Goal: Task Accomplishment & Management: Manage account settings

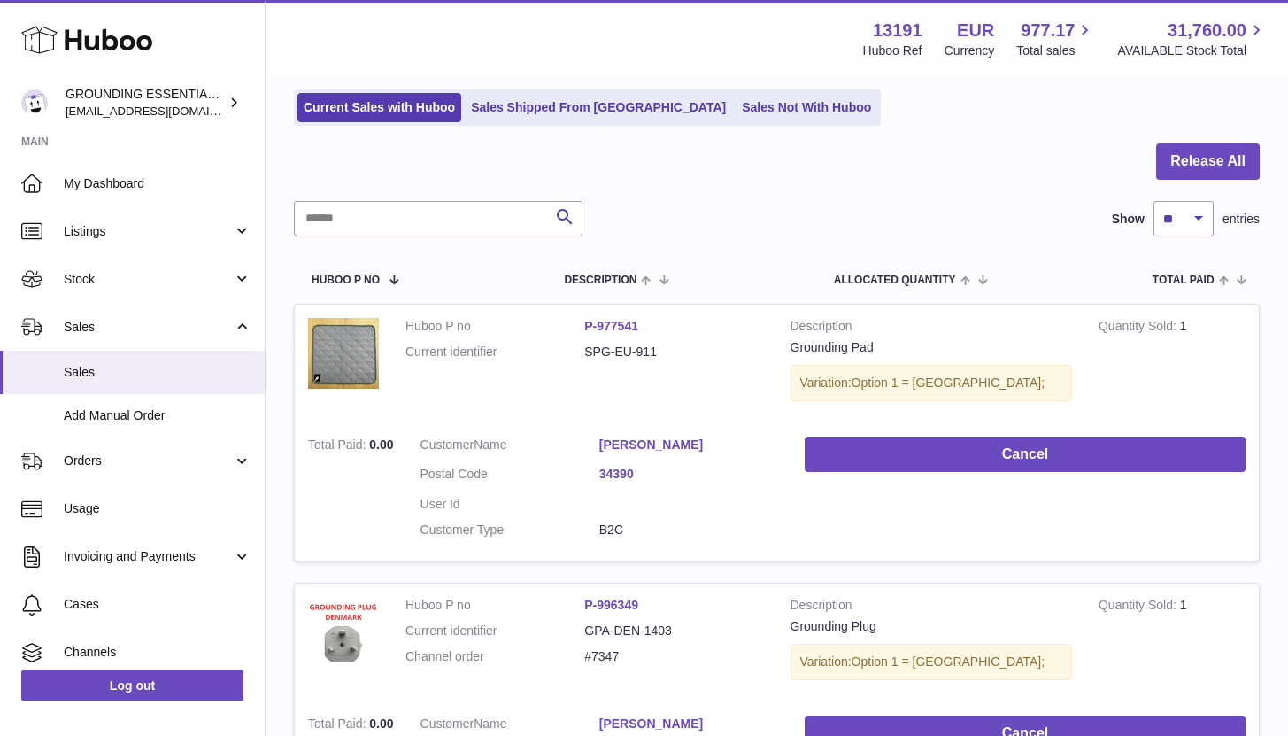
click at [736, 111] on link "Sales Not With Huboo" at bounding box center [807, 107] width 142 height 29
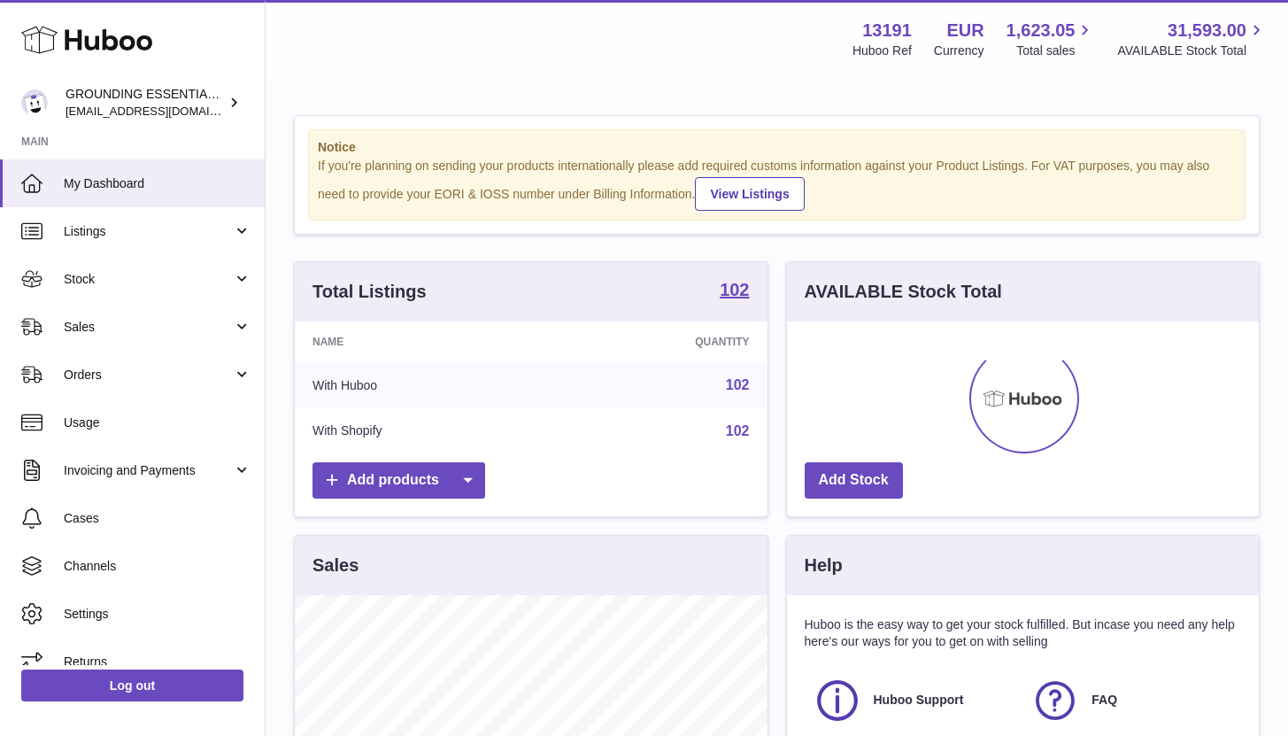
scroll to position [276, 472]
click at [170, 331] on span "Sales" at bounding box center [148, 327] width 169 height 17
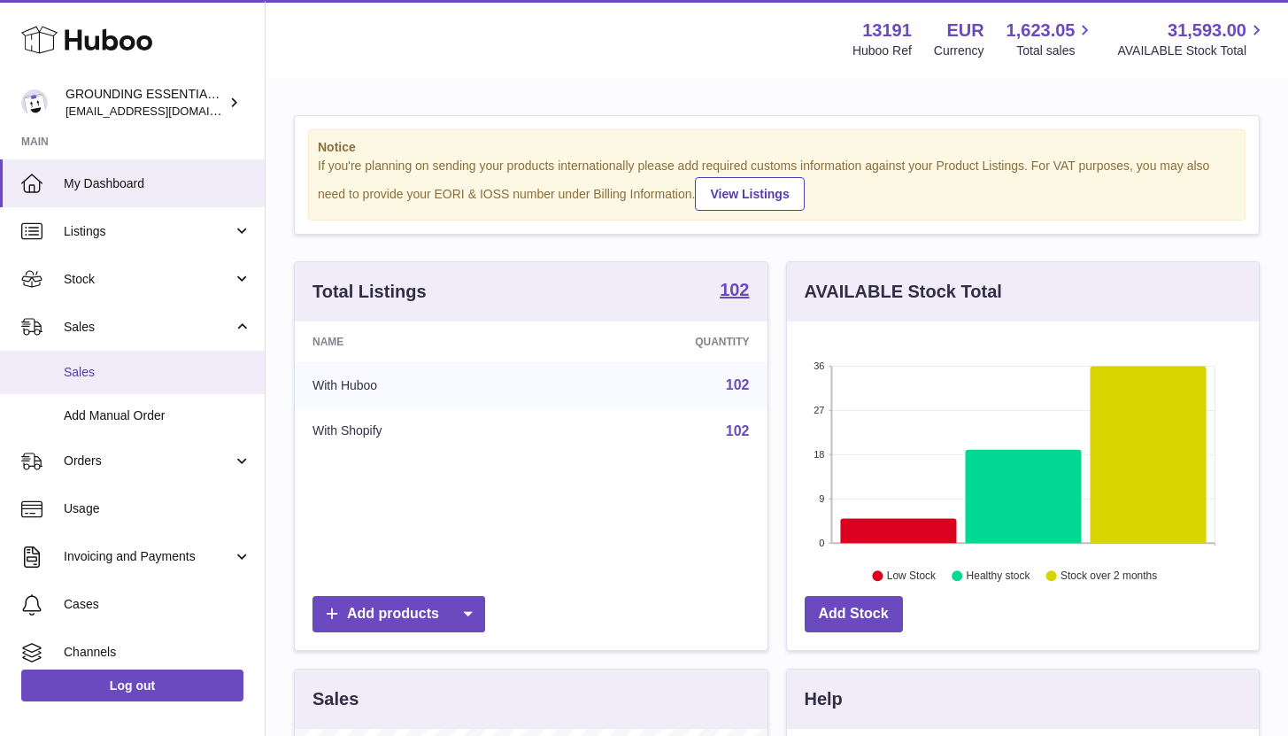
click at [164, 370] on span "Sales" at bounding box center [158, 372] width 188 height 17
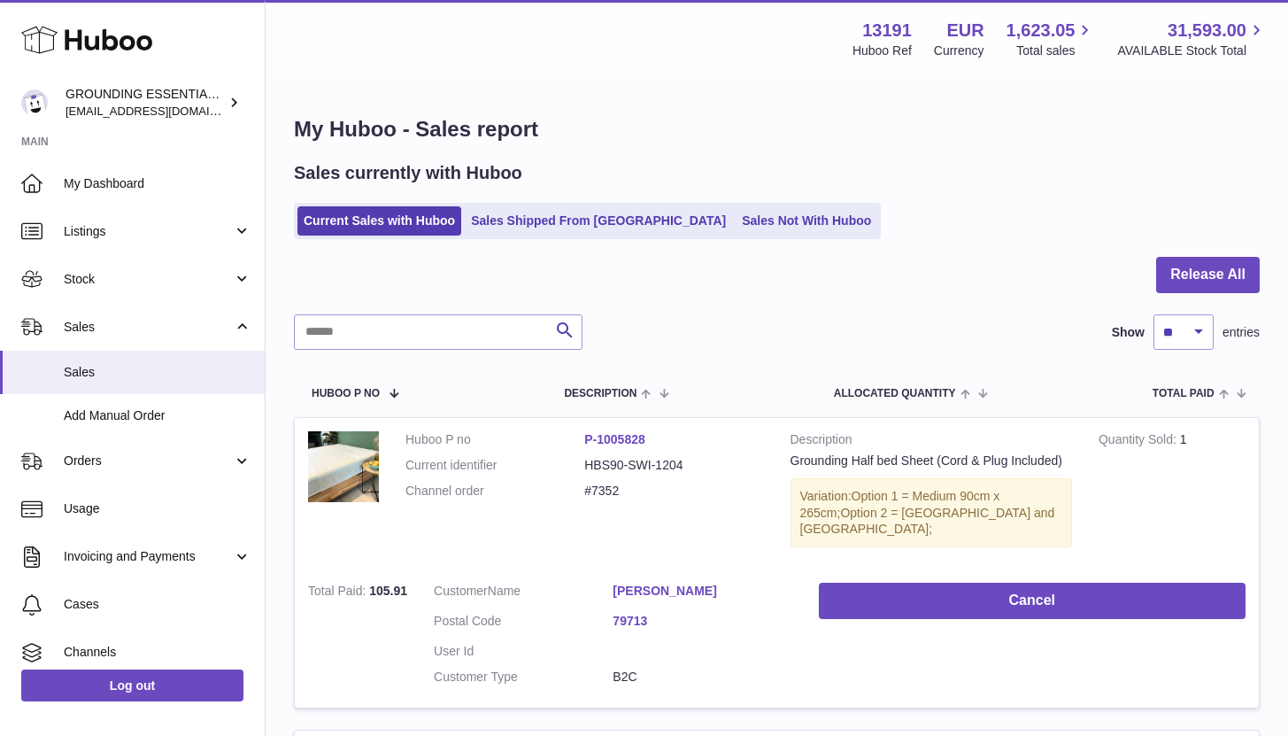
click at [736, 216] on link "Sales Not With Huboo" at bounding box center [807, 220] width 142 height 29
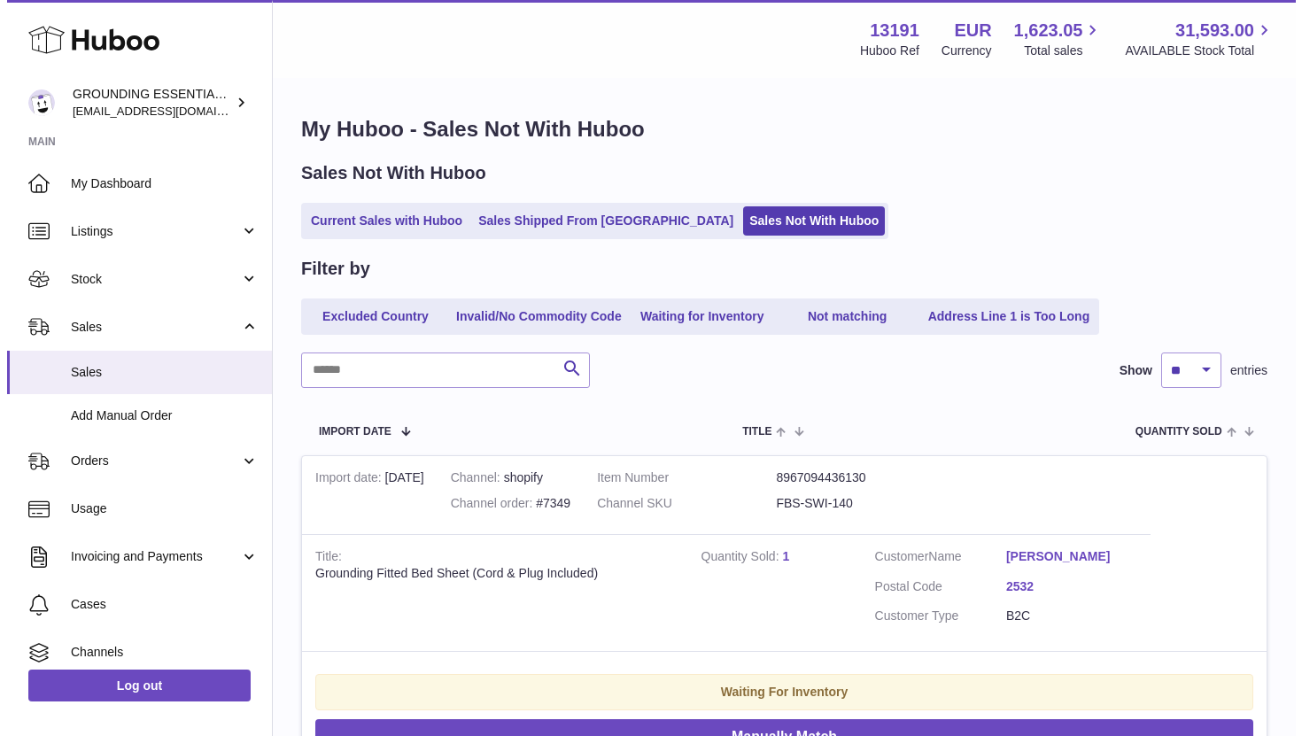
scroll to position [235, 0]
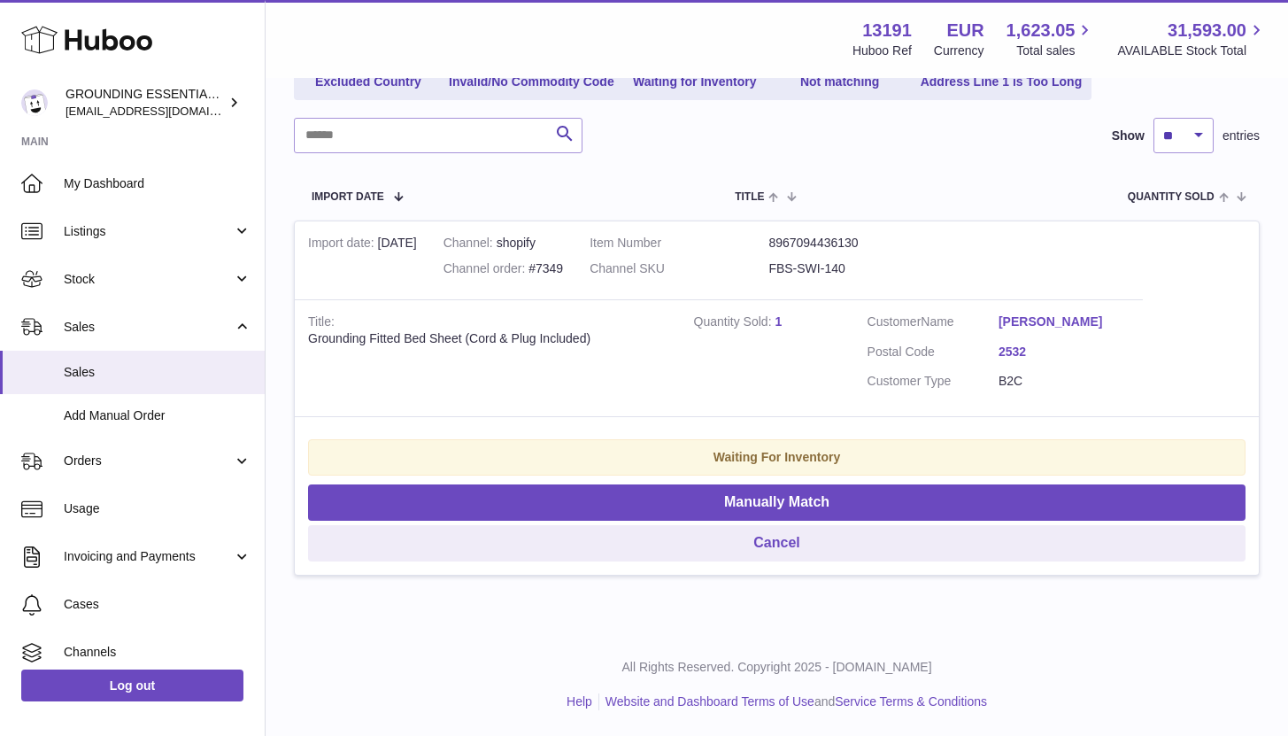
click at [1065, 319] on link "Adrian Ruhstaller" at bounding box center [1064, 321] width 131 height 17
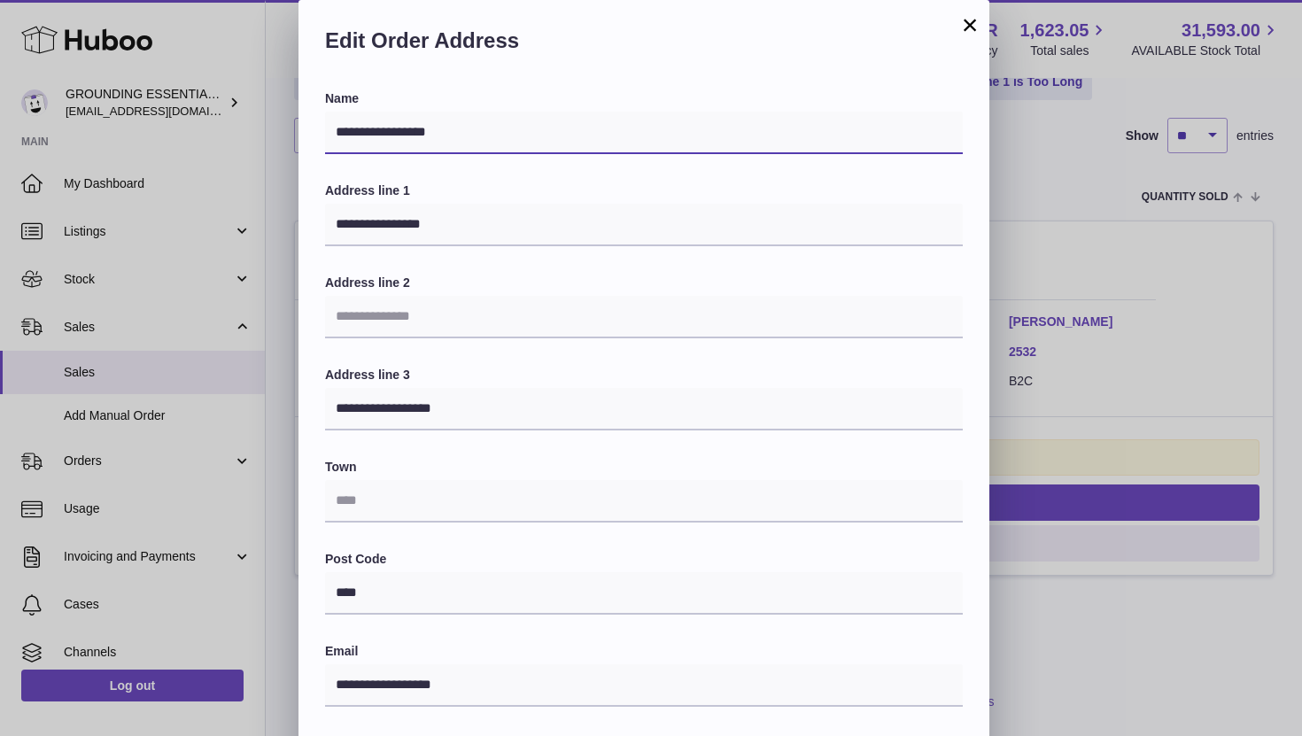
click at [512, 129] on input "**********" at bounding box center [644, 133] width 638 height 43
click at [971, 27] on button "×" at bounding box center [969, 24] width 21 height 21
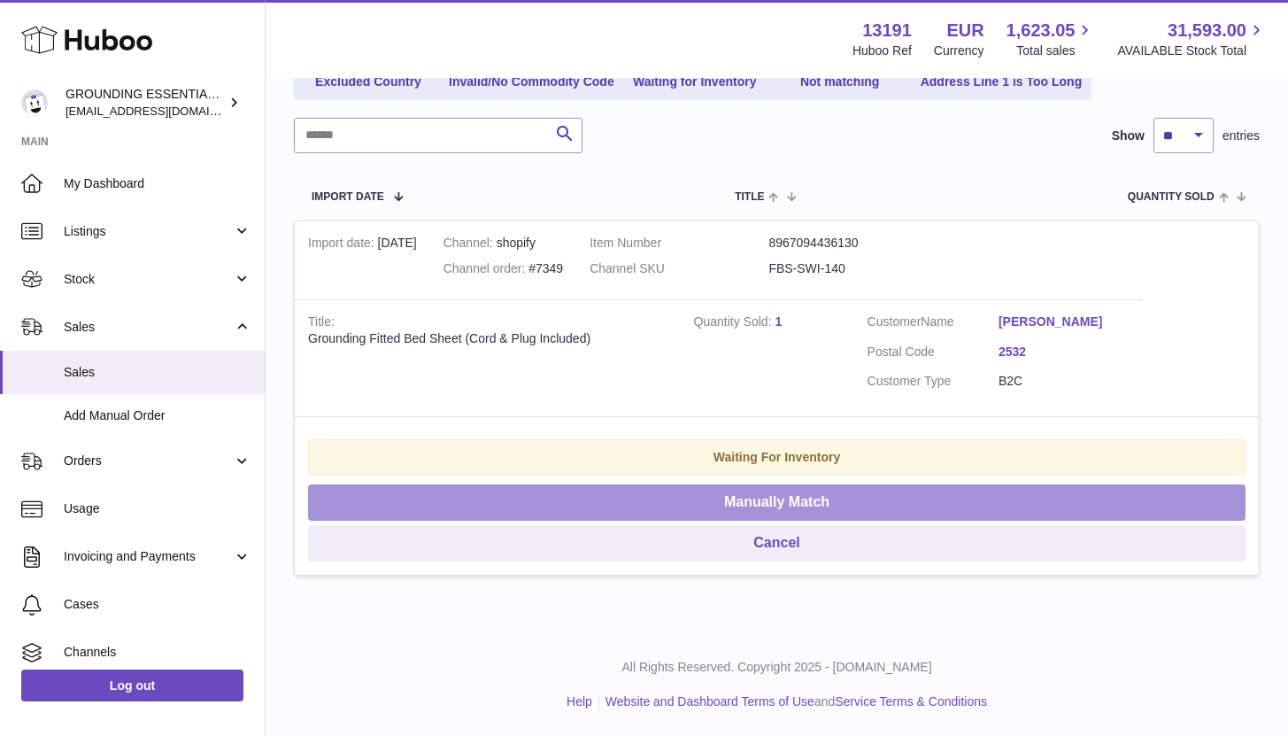
click at [780, 499] on button "Manually Match" at bounding box center [777, 502] width 938 height 36
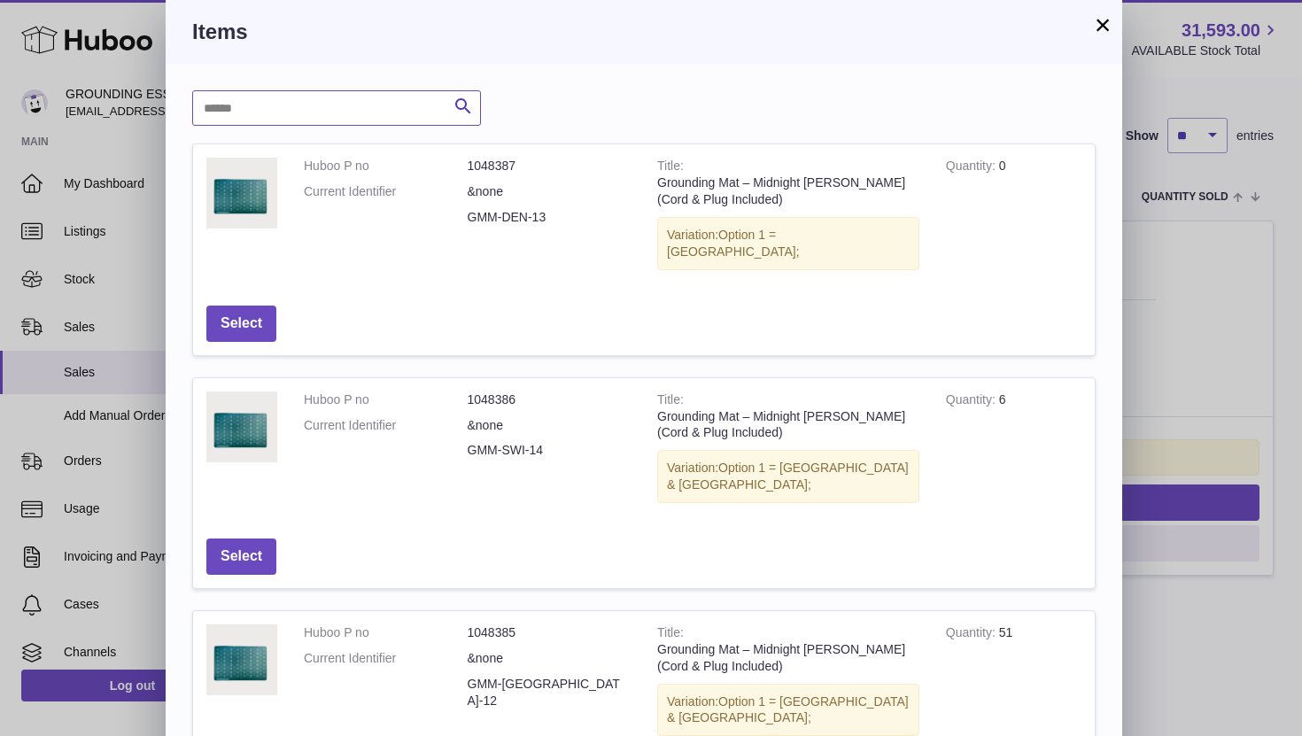
click at [309, 117] on input "text" at bounding box center [336, 107] width 289 height 35
type input "******"
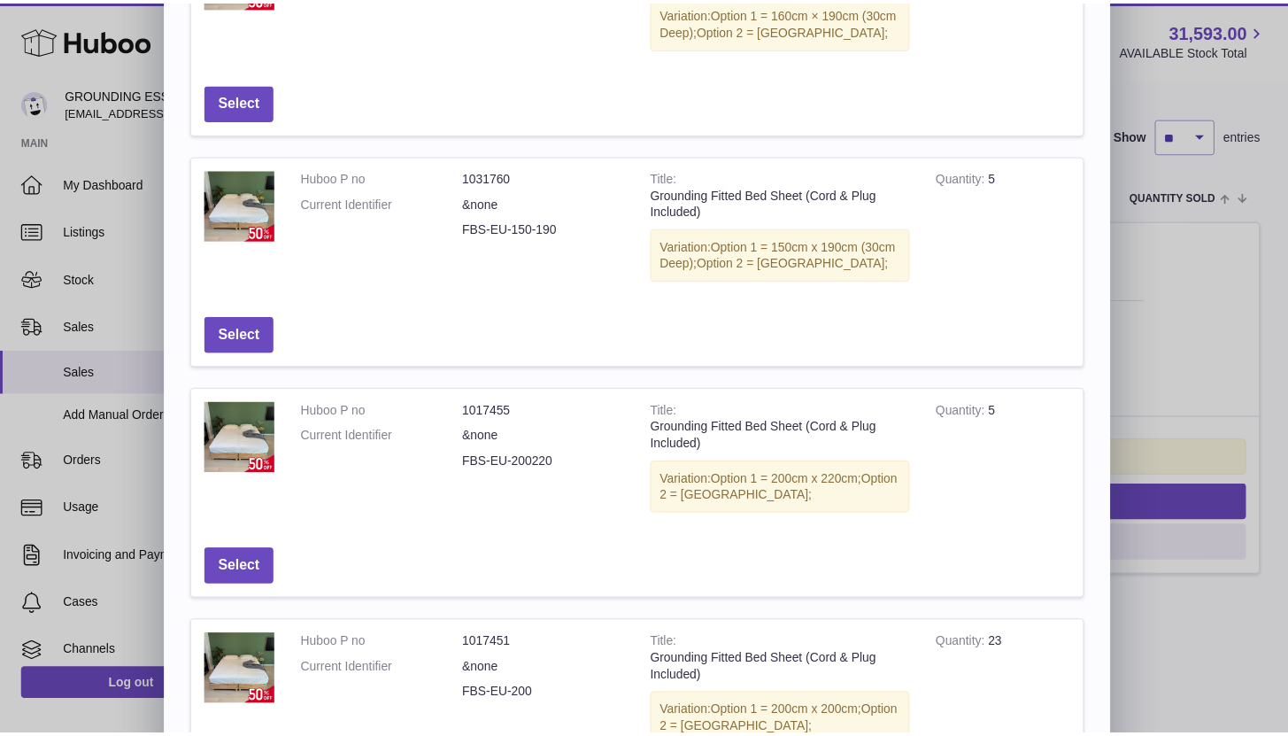
scroll to position [0, 0]
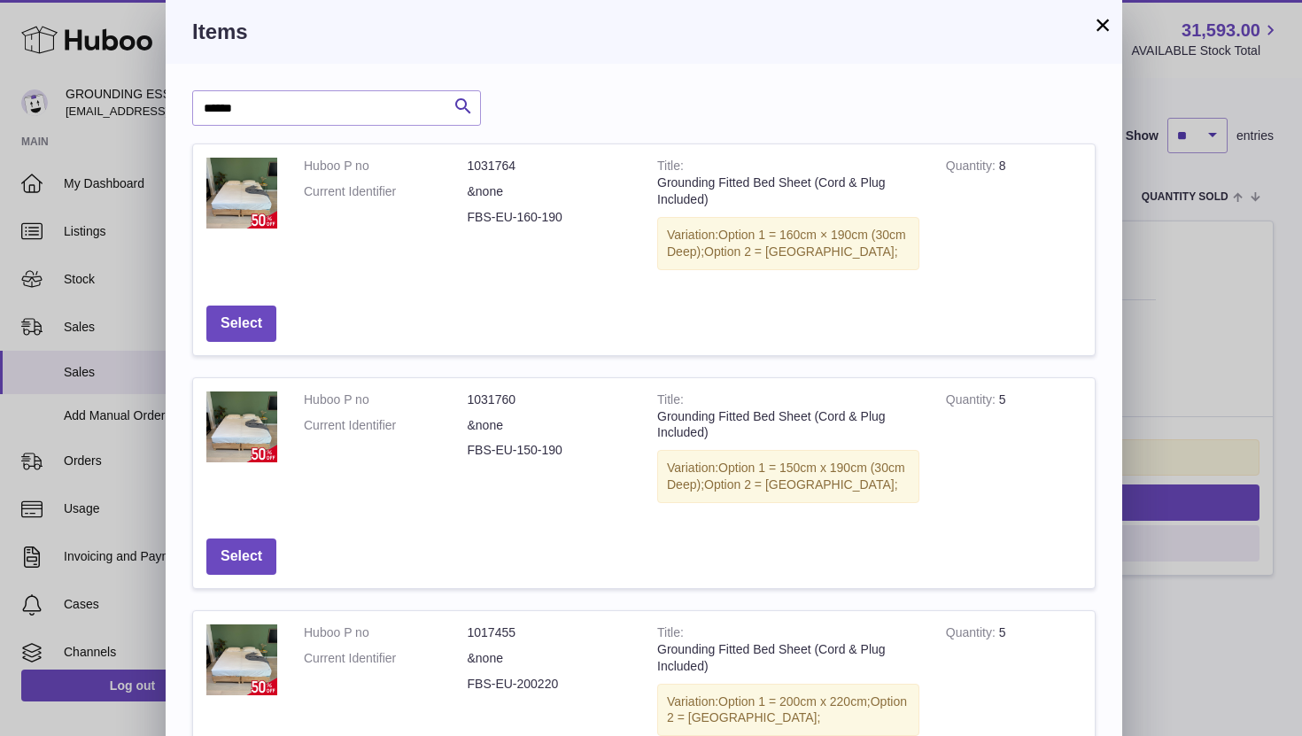
click at [1104, 23] on button "×" at bounding box center [1102, 24] width 21 height 21
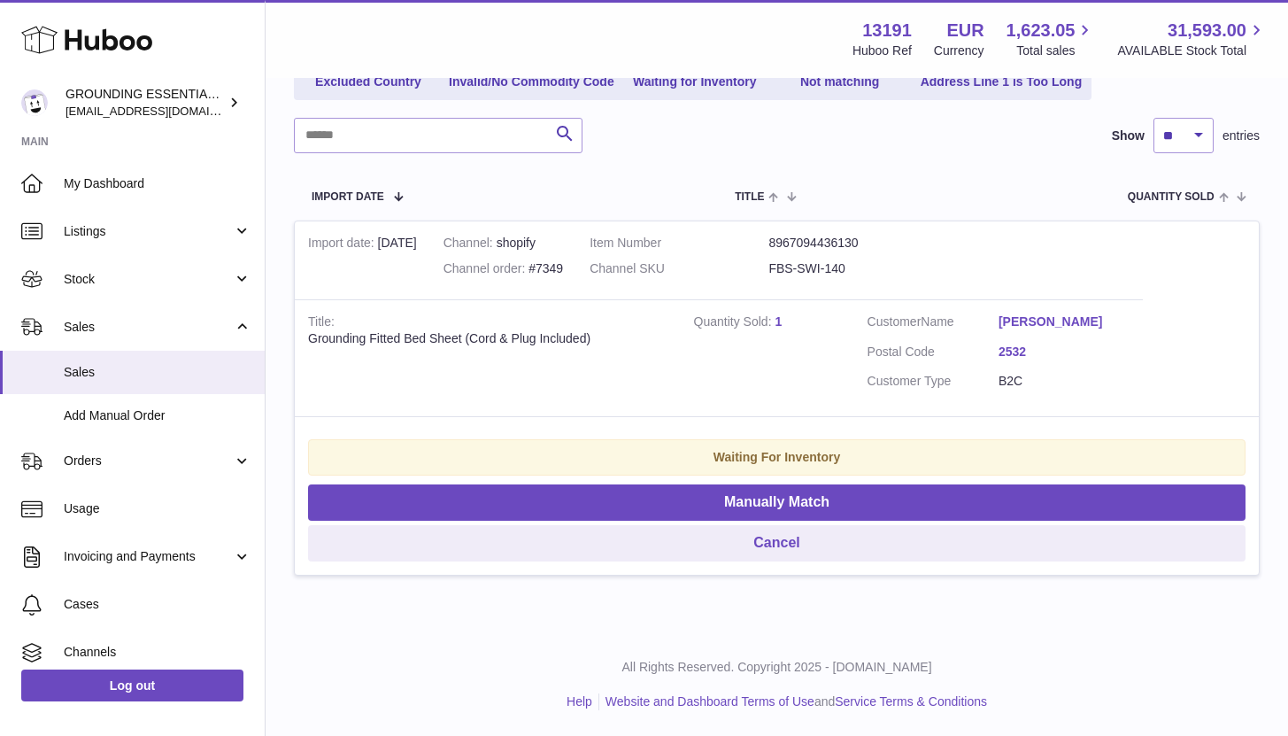
click at [838, 268] on dd "FBS-SWI-140" at bounding box center [858, 268] width 179 height 17
copy tr "FBS-SWI-140"
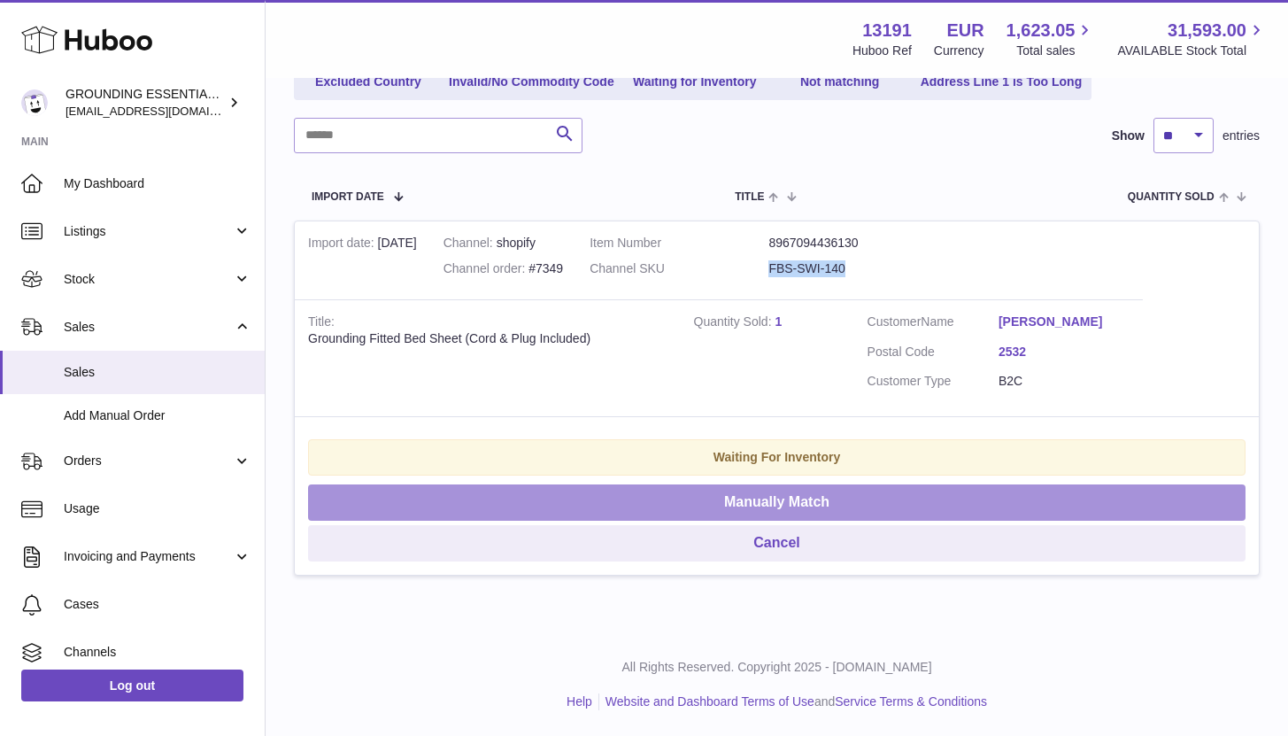
click at [850, 486] on button "Manually Match" at bounding box center [777, 502] width 938 height 36
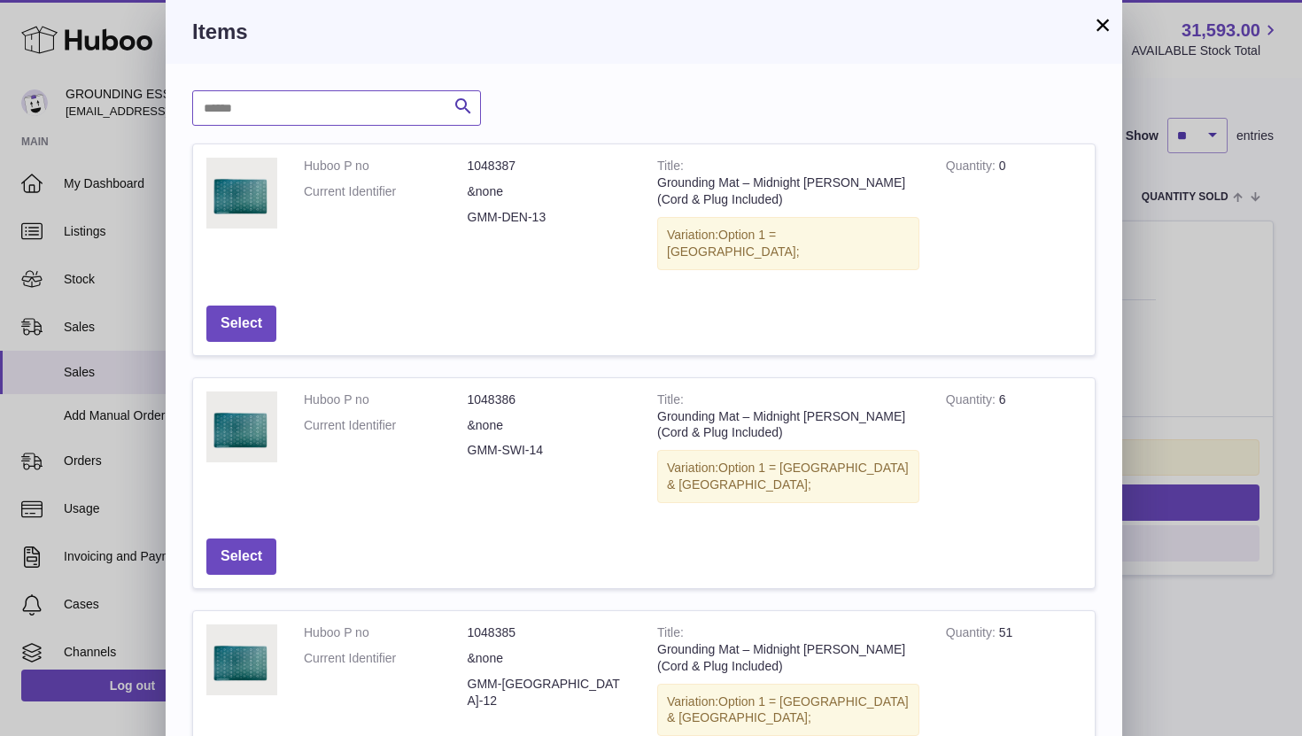
click at [251, 107] on input "text" at bounding box center [336, 107] width 289 height 35
paste input "**********"
click at [462, 112] on icon "submit" at bounding box center [463, 107] width 21 height 22
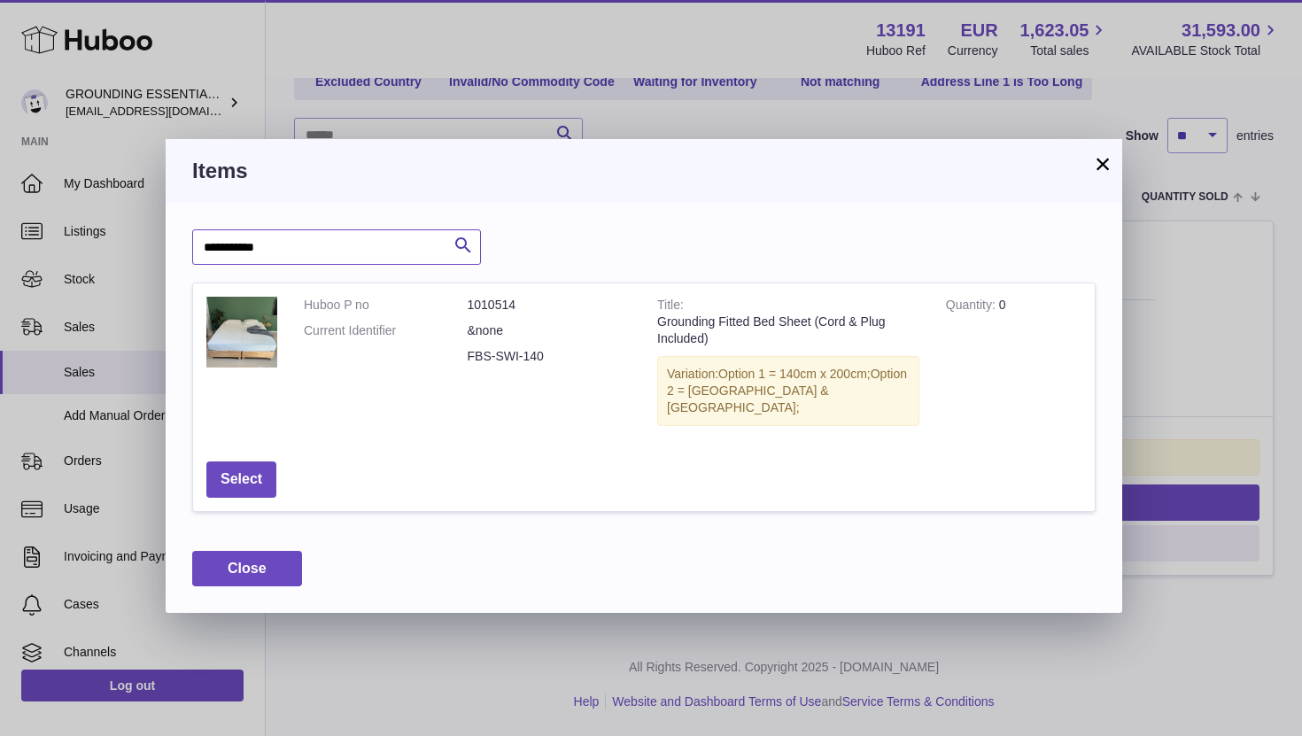
drag, startPoint x: 257, startPoint y: 247, endPoint x: 235, endPoint y: 247, distance: 22.1
click at [235, 247] on input "**********" at bounding box center [336, 246] width 289 height 35
type input "**********"
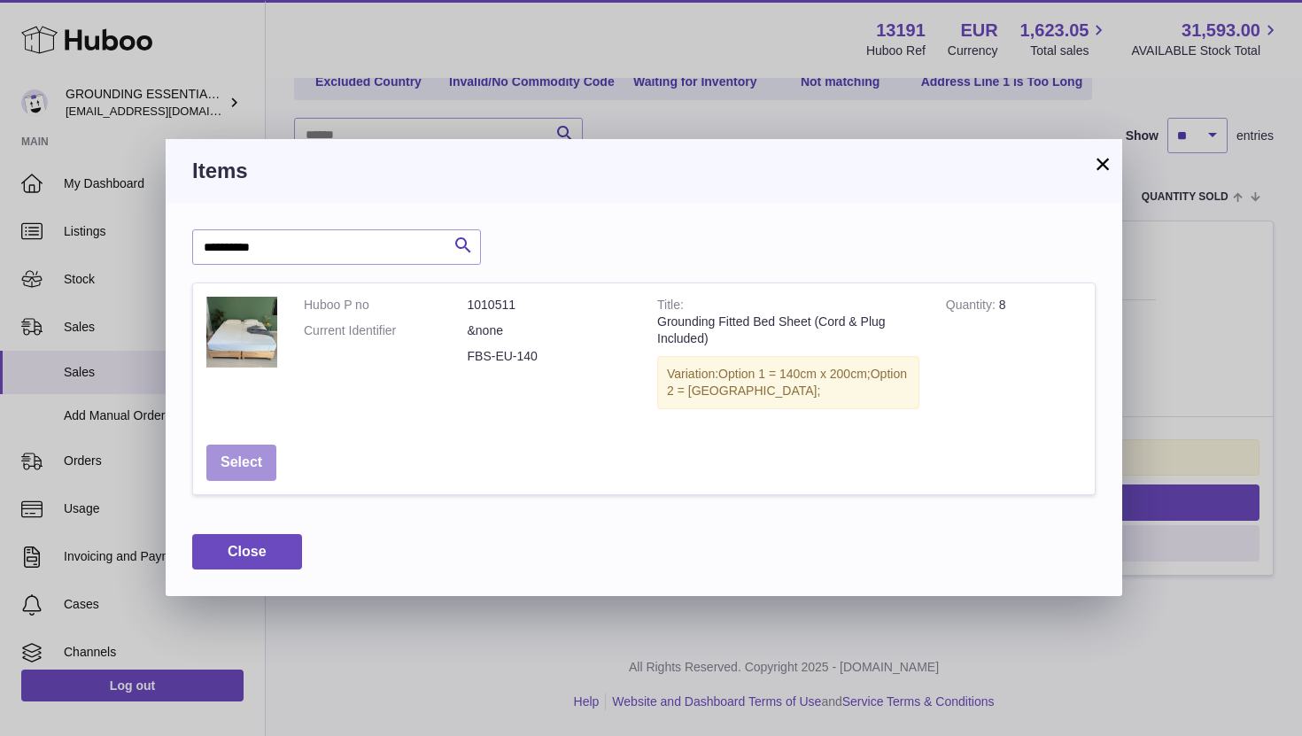
click at [257, 462] on button "Select" at bounding box center [241, 463] width 70 height 36
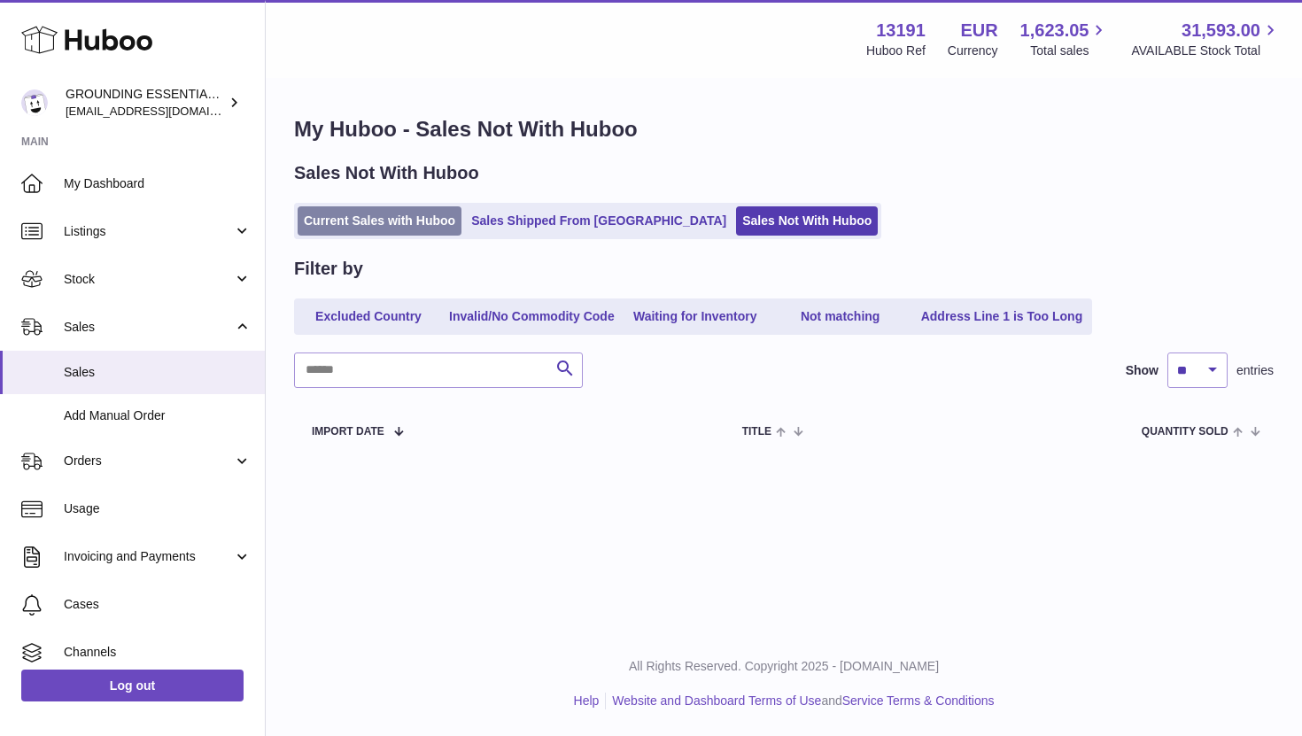
click at [374, 235] on link "Current Sales with Huboo" at bounding box center [380, 220] width 164 height 29
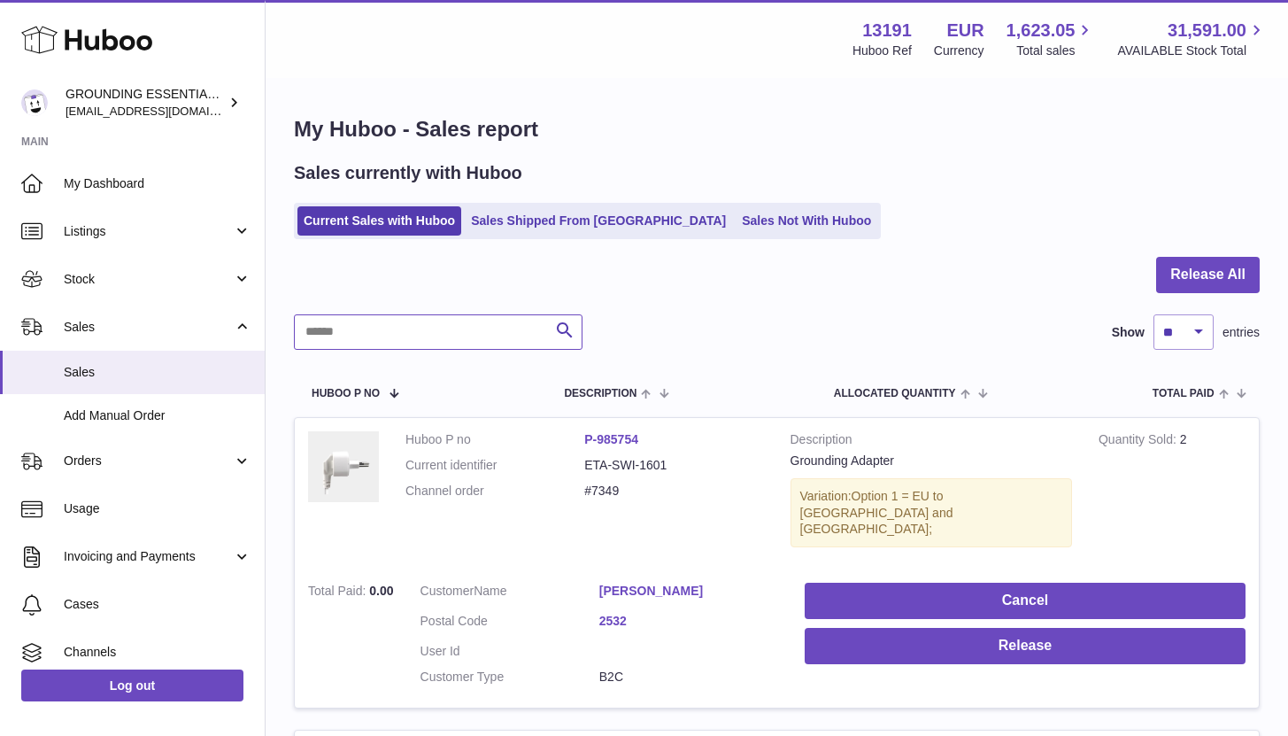
click at [361, 338] on input "text" at bounding box center [438, 331] width 289 height 35
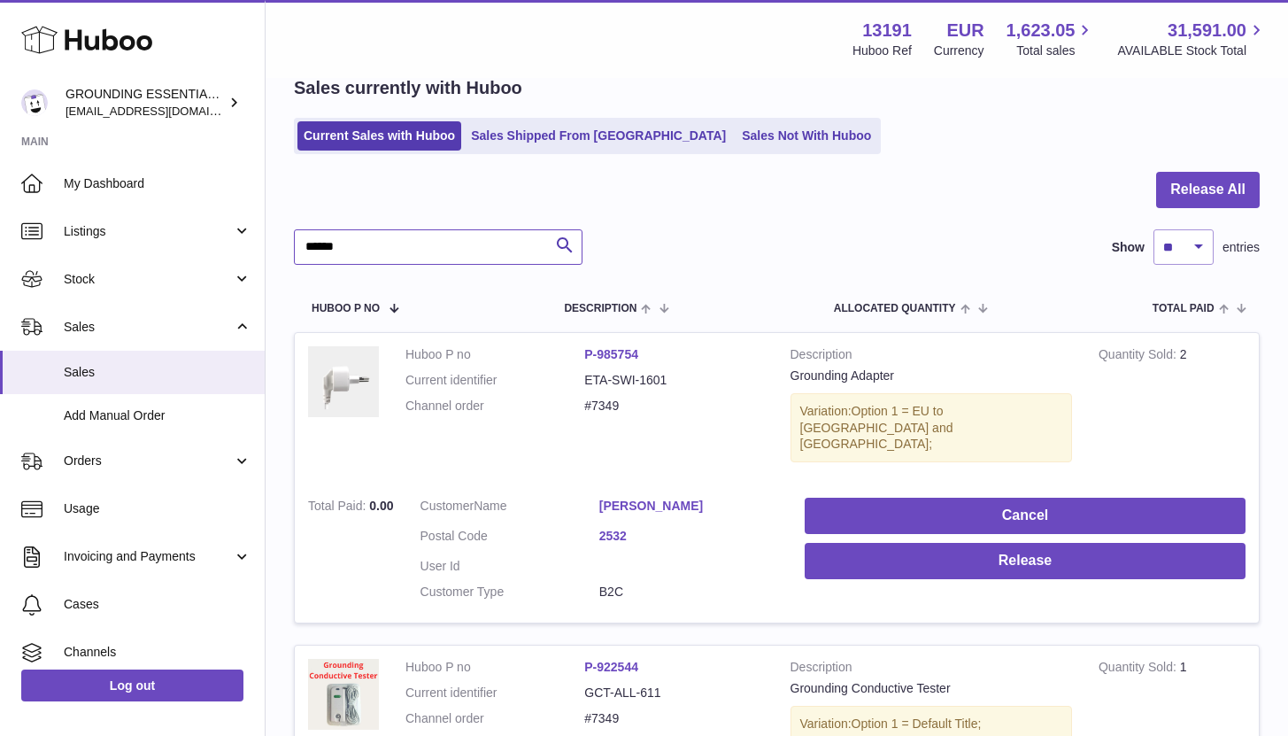
scroll to position [345, 0]
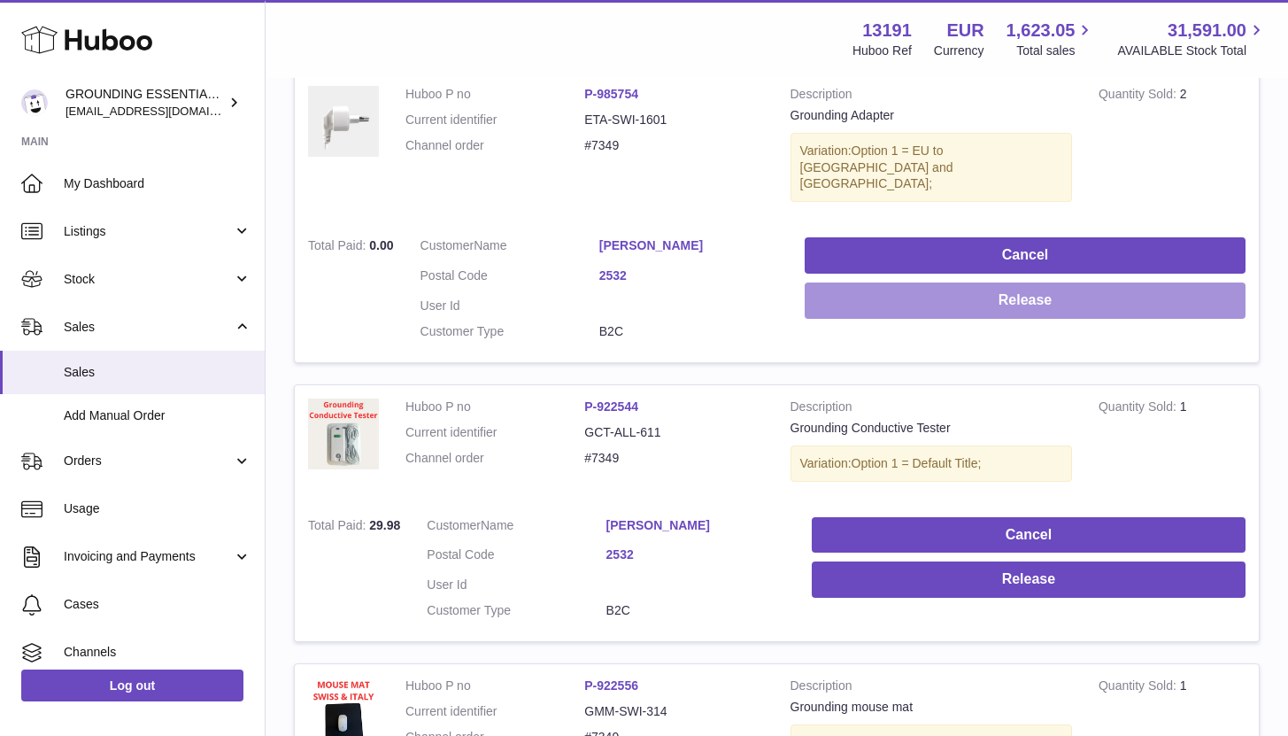
type input "******"
click at [1043, 282] on button "Release" at bounding box center [1025, 300] width 441 height 36
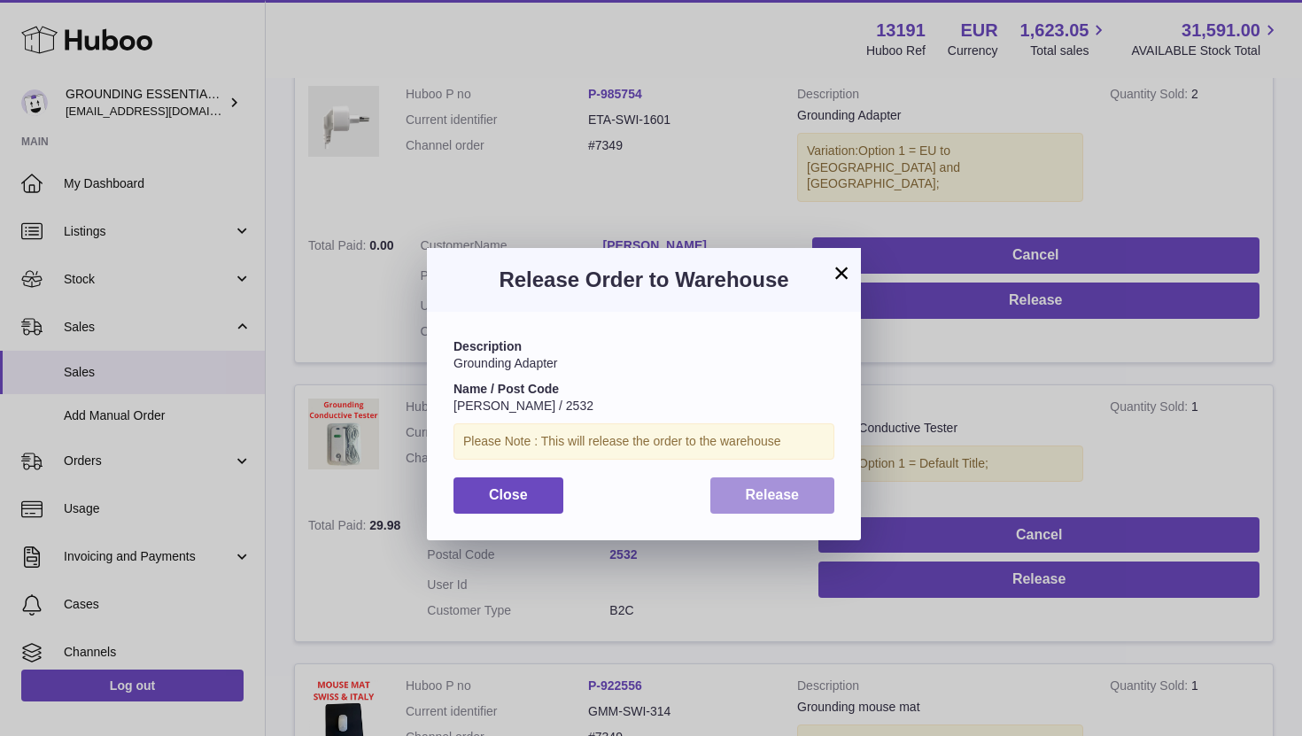
click at [770, 487] on span "Release" at bounding box center [773, 494] width 54 height 15
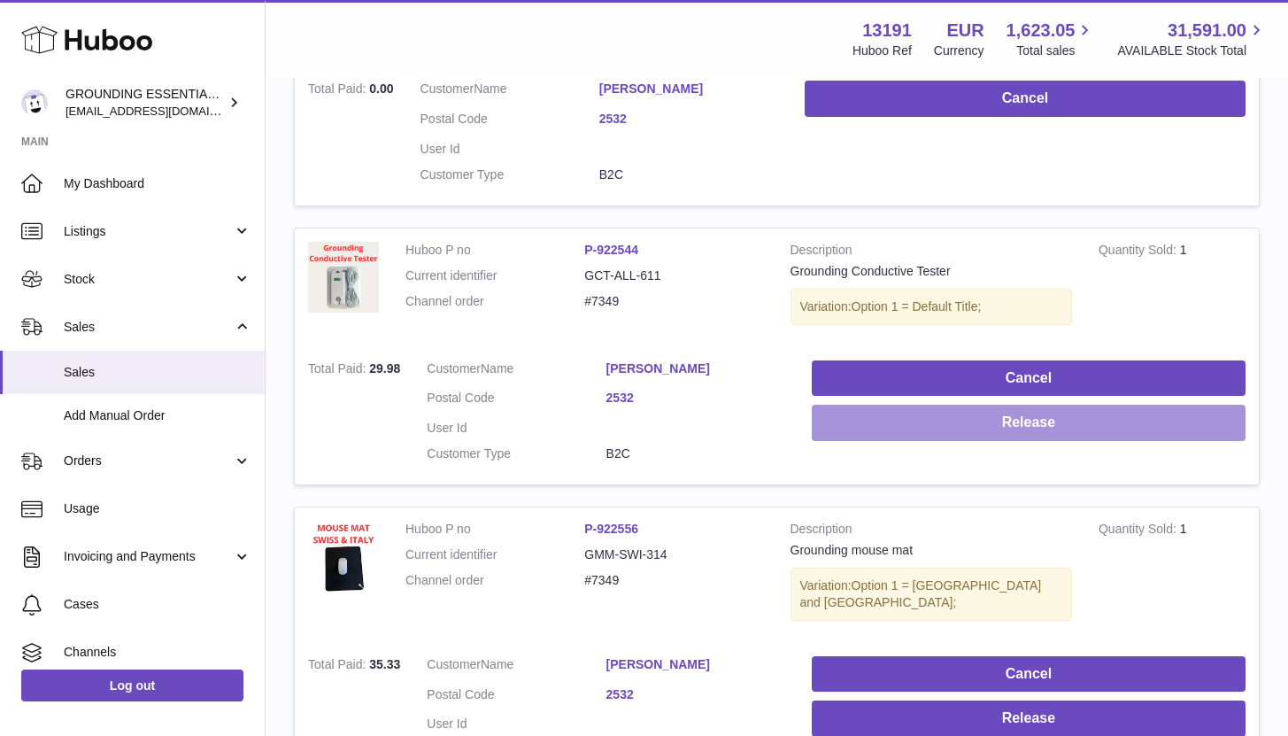
scroll to position [519, 0]
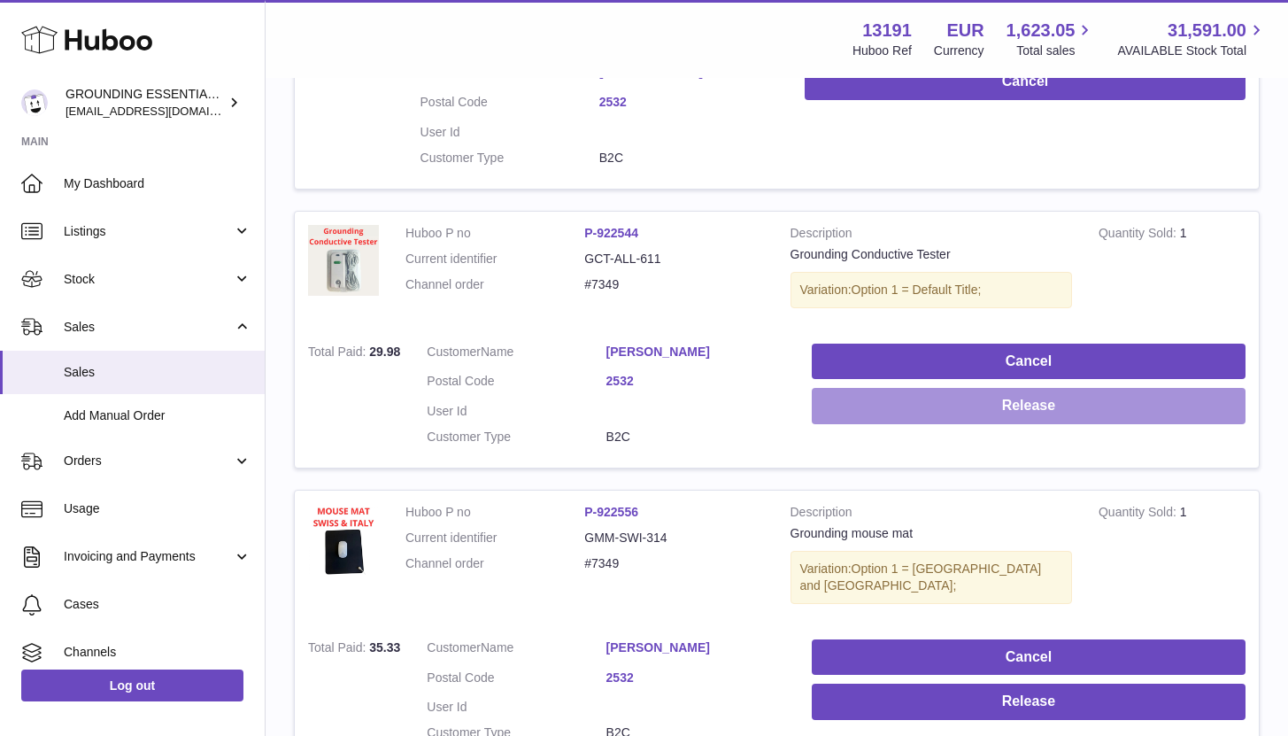
click at [984, 396] on button "Release" at bounding box center [1029, 406] width 434 height 36
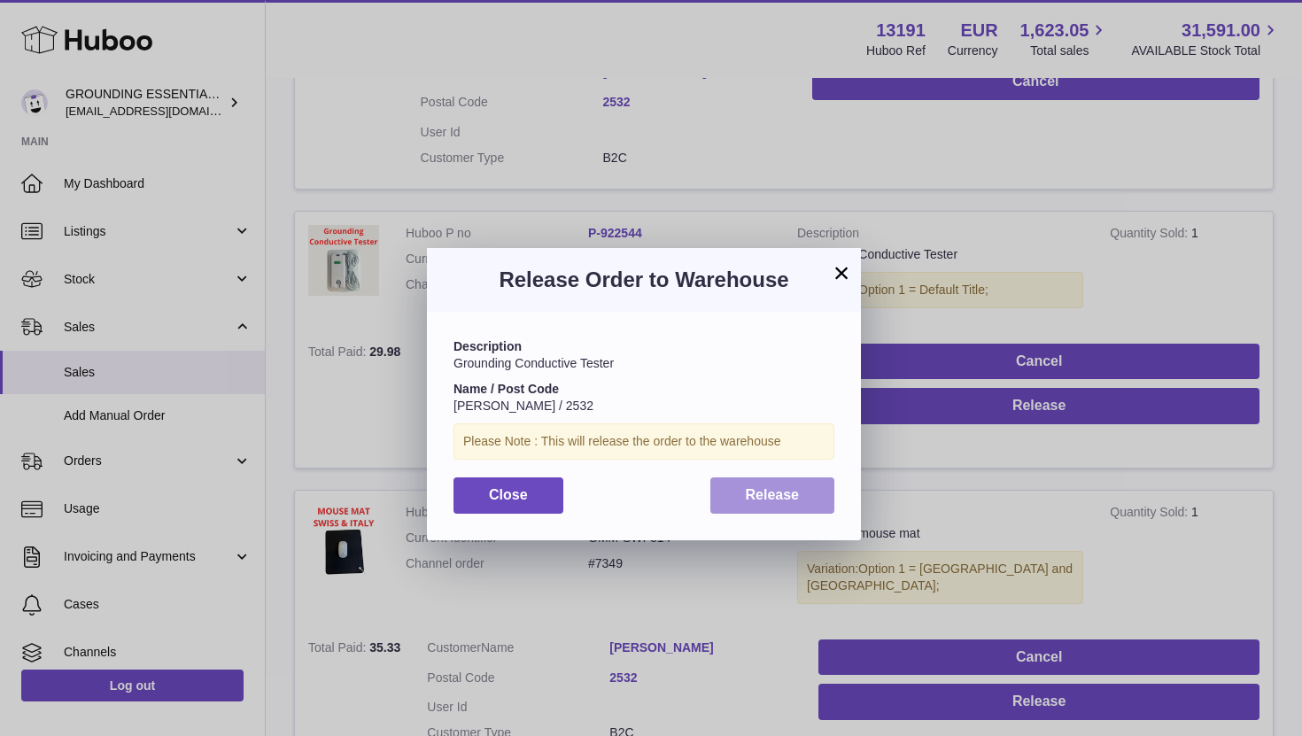
click at [797, 482] on button "Release" at bounding box center [772, 495] width 125 height 36
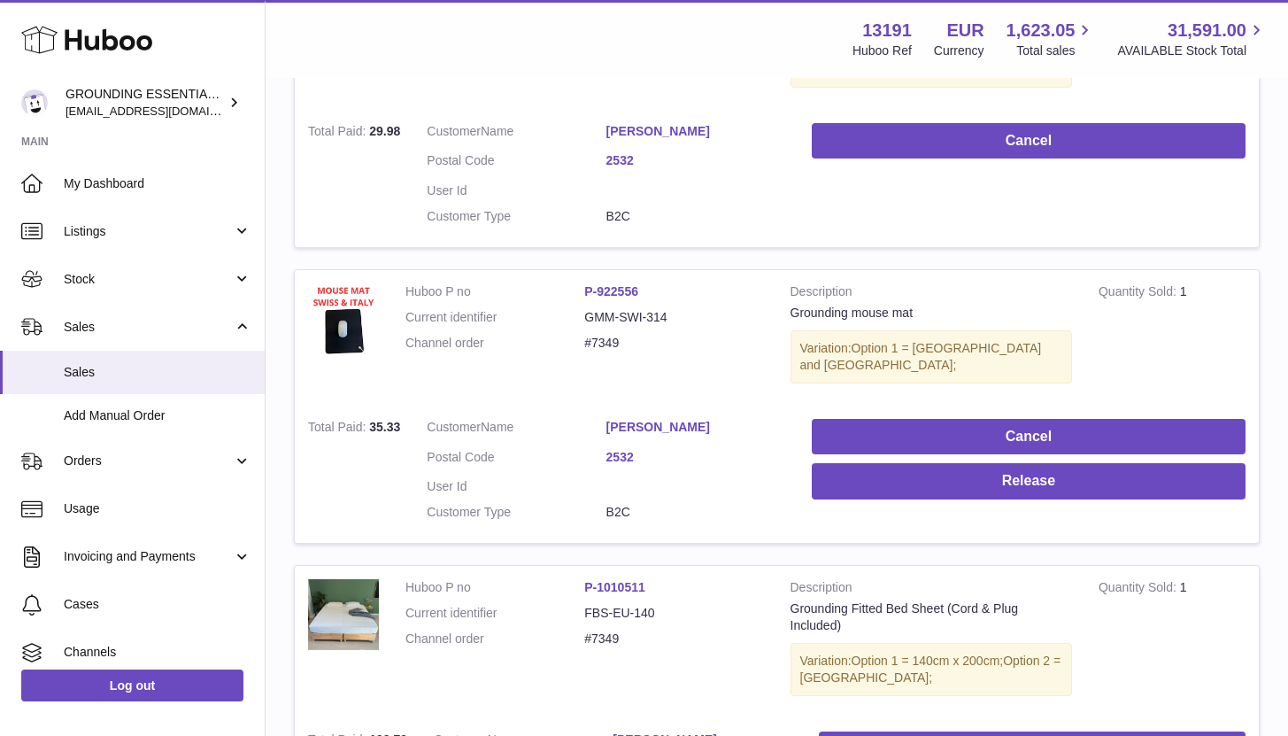
scroll to position [780, 0]
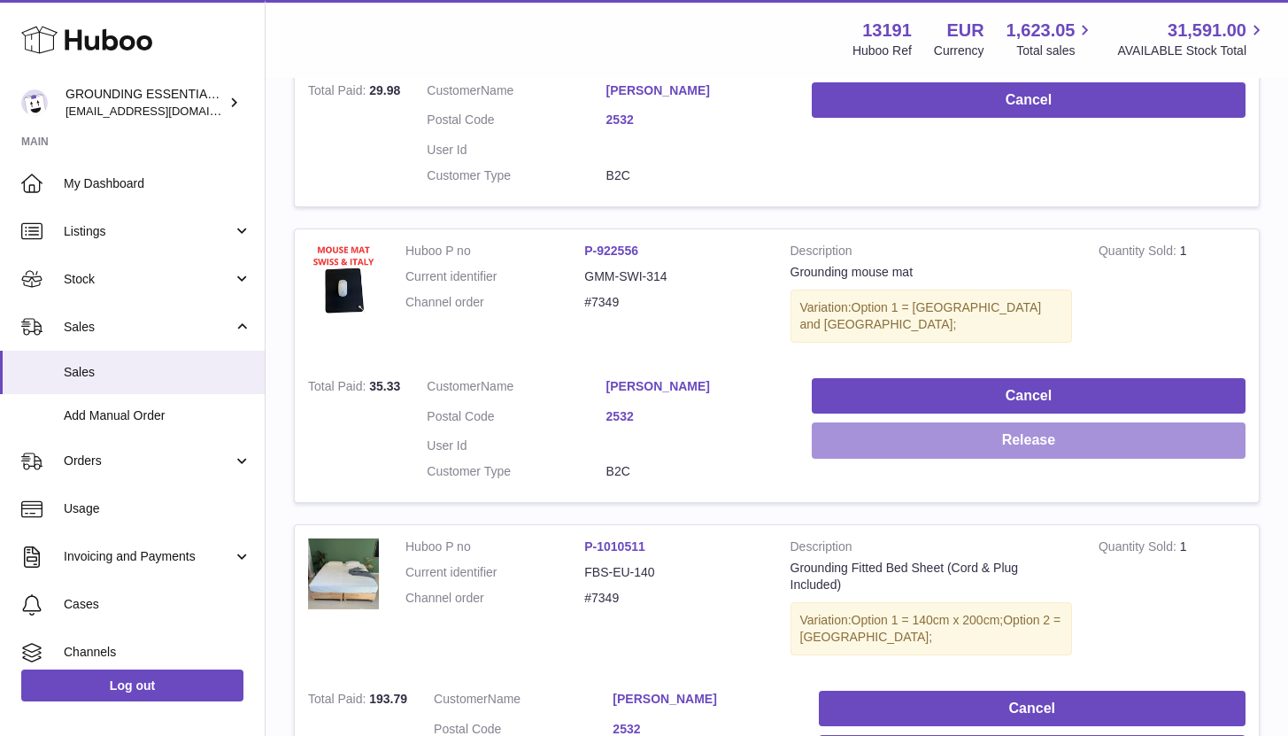
click at [992, 422] on button "Release" at bounding box center [1029, 440] width 434 height 36
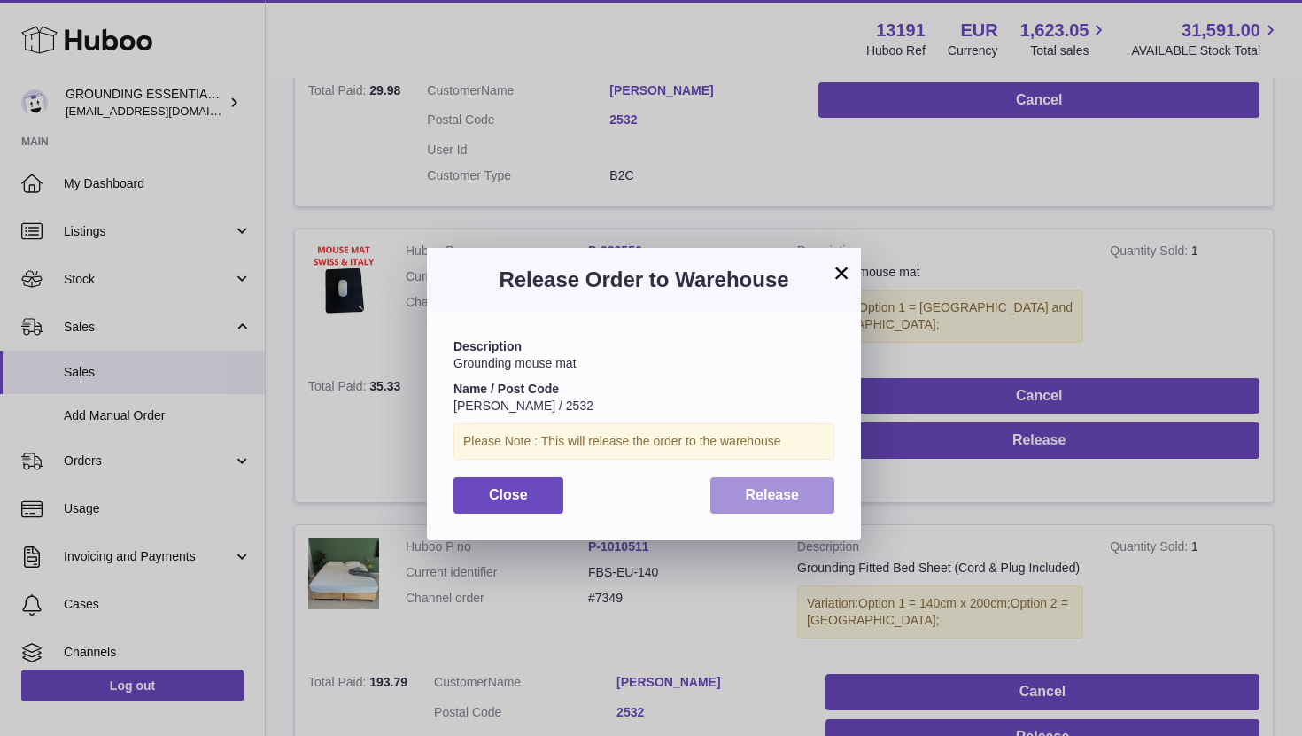
click at [723, 496] on button "Release" at bounding box center [772, 495] width 125 height 36
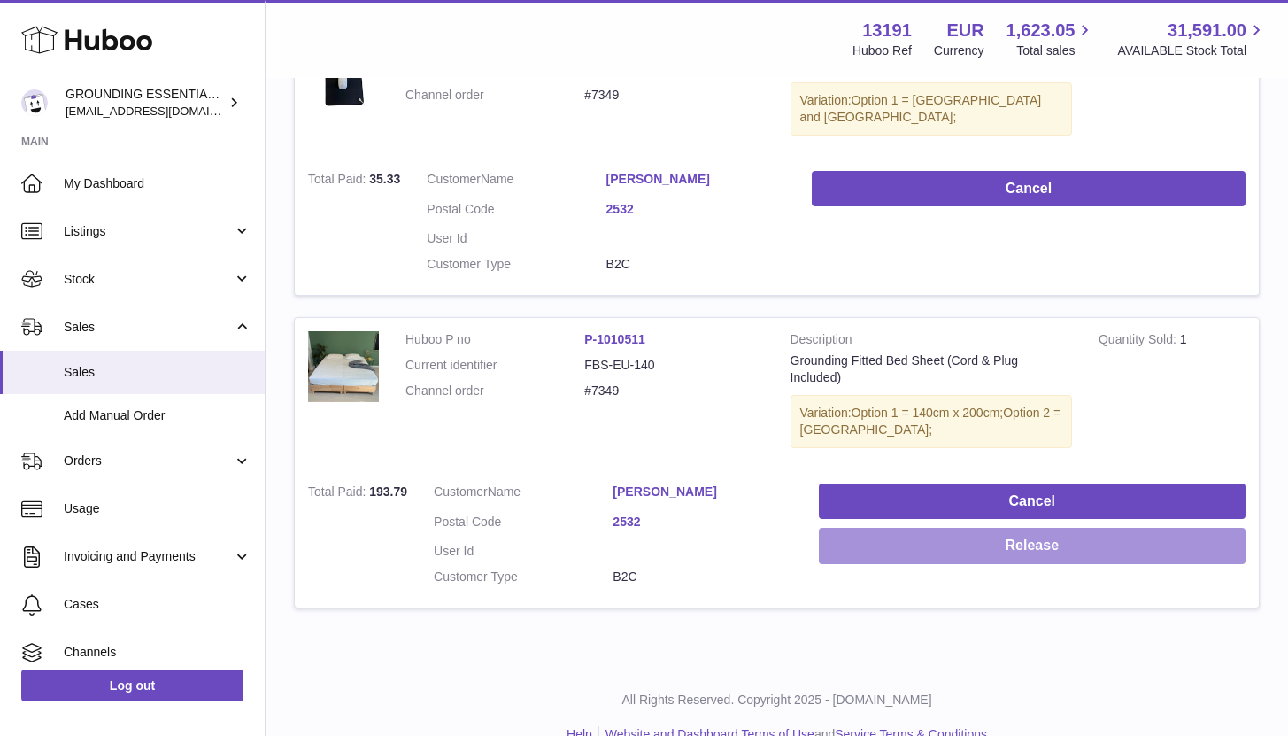
click at [1055, 528] on button "Release" at bounding box center [1032, 546] width 427 height 36
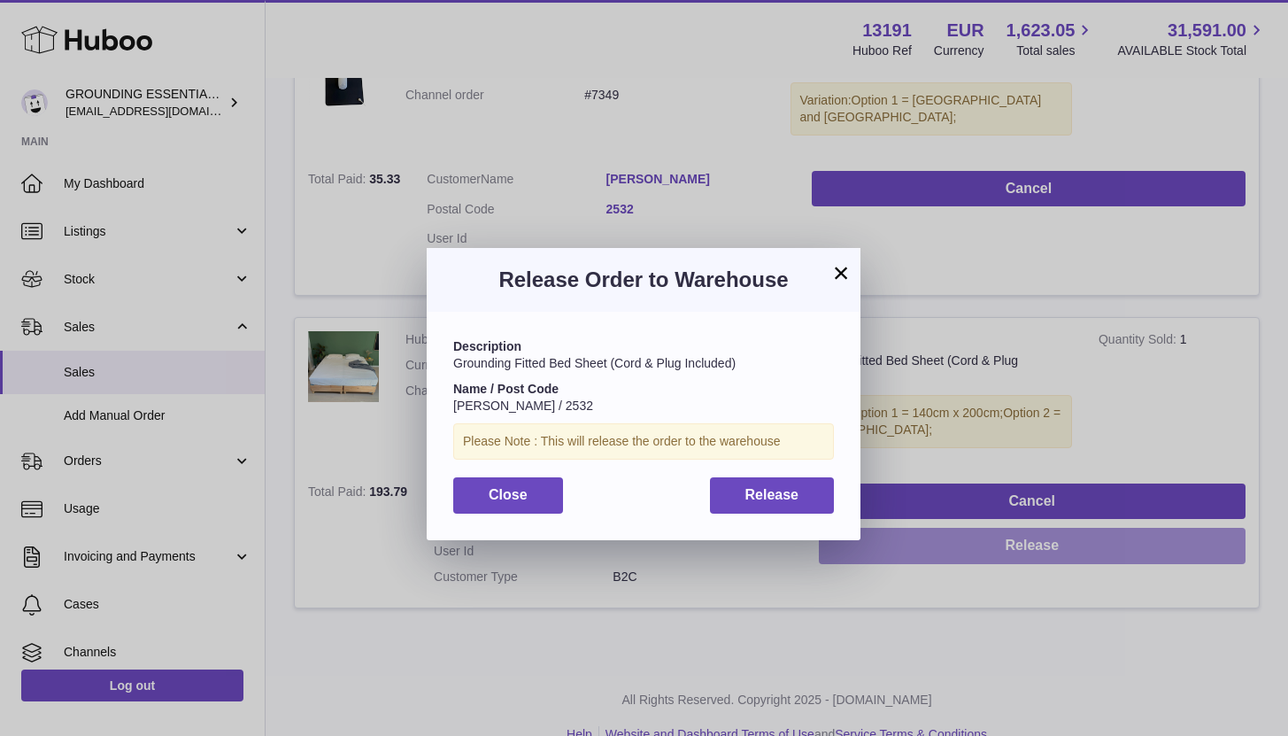
scroll to position [971, 0]
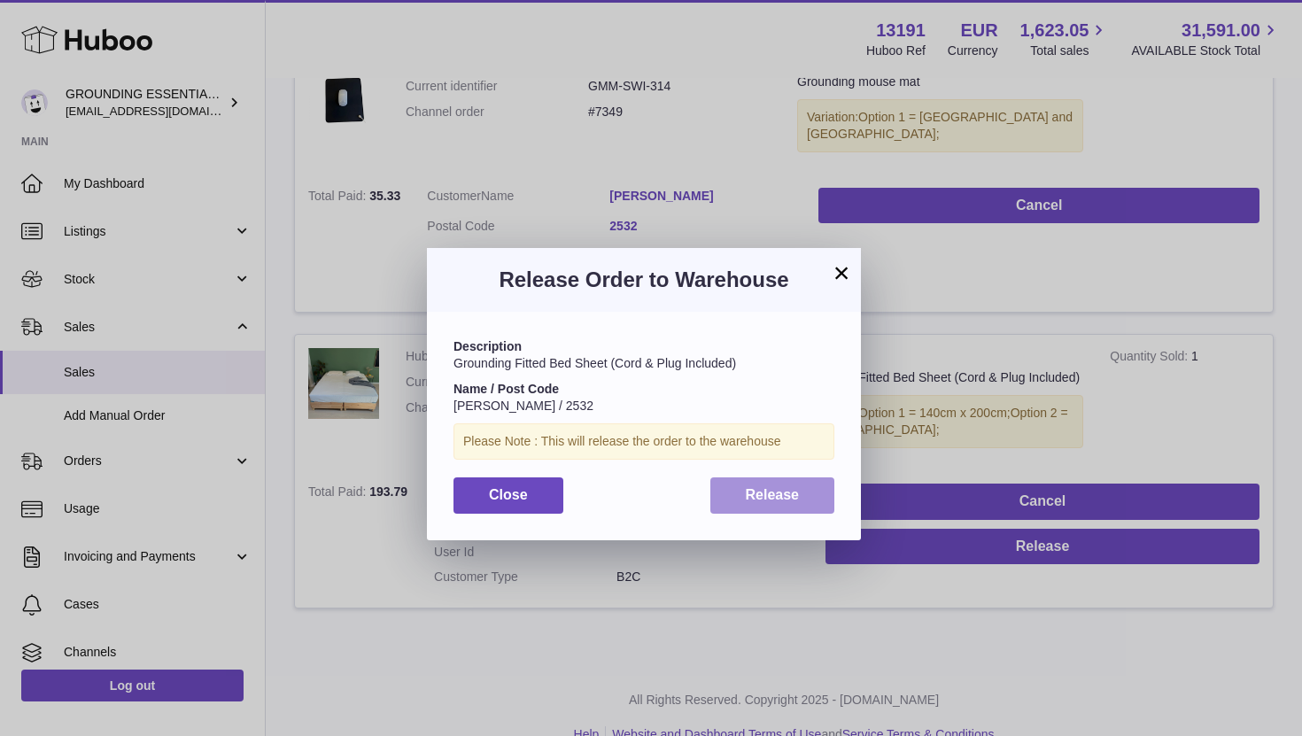
click at [773, 498] on span "Release" at bounding box center [773, 494] width 54 height 15
